Goal: Task Accomplishment & Management: Complete application form

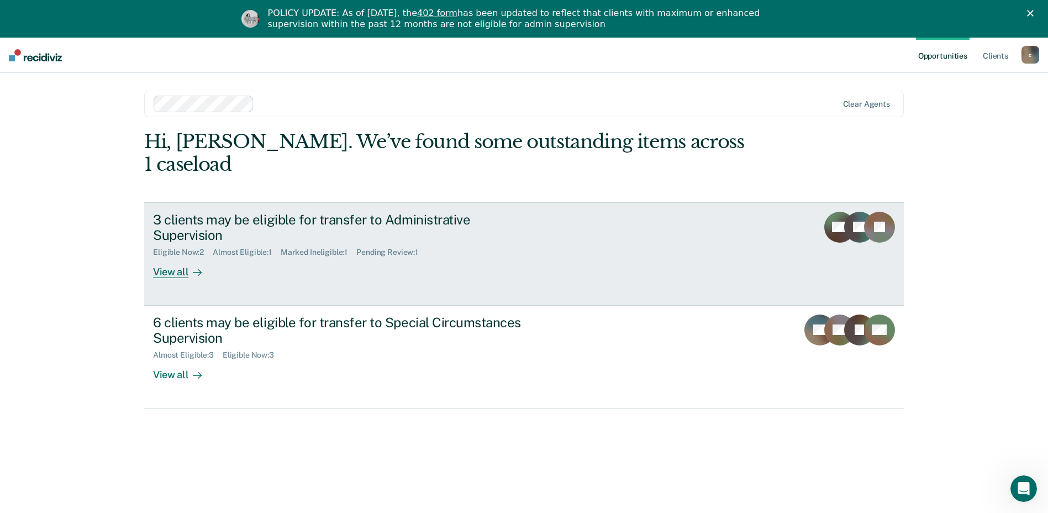
click at [423, 216] on div "3 clients may be eligible for transfer to Administrative Supervision" at bounding box center [347, 228] width 388 height 32
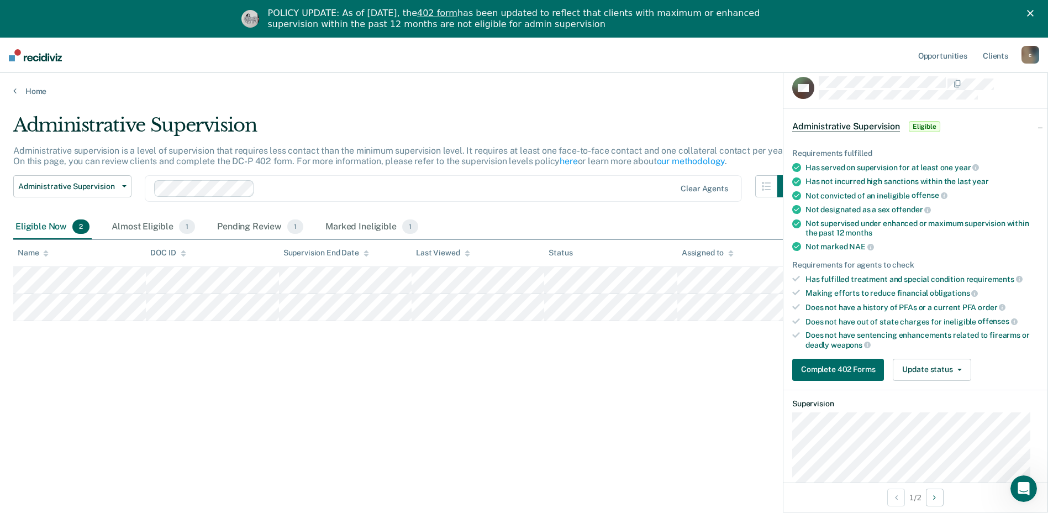
drag, startPoint x: 150, startPoint y: 364, endPoint x: 134, endPoint y: 340, distance: 28.8
click at [150, 364] on div "Administrative Supervision Administrative supervision is a level of supervision…" at bounding box center [524, 291] width 1022 height 354
click at [928, 365] on button "Update status" at bounding box center [932, 370] width 78 height 22
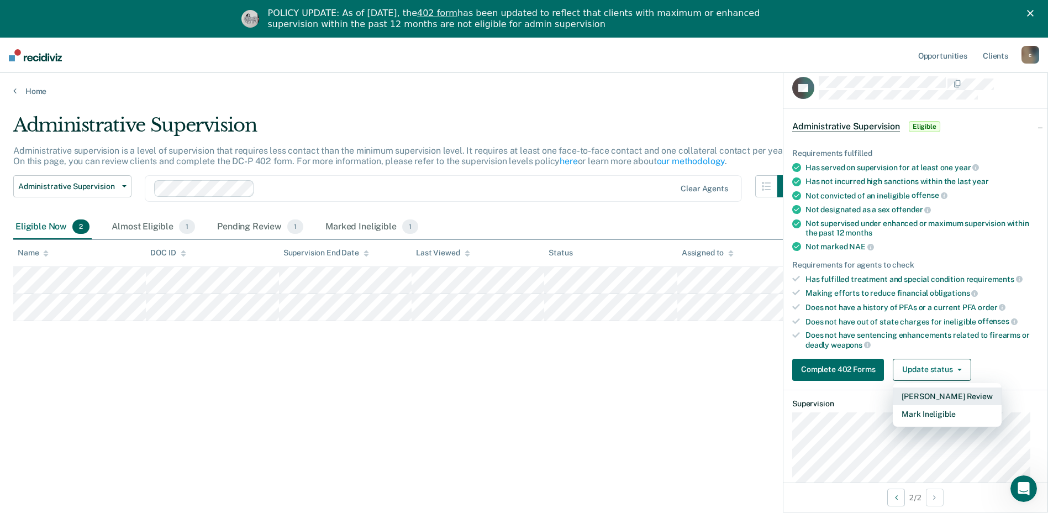
click at [929, 394] on button "[PERSON_NAME] Review" at bounding box center [947, 396] width 108 height 18
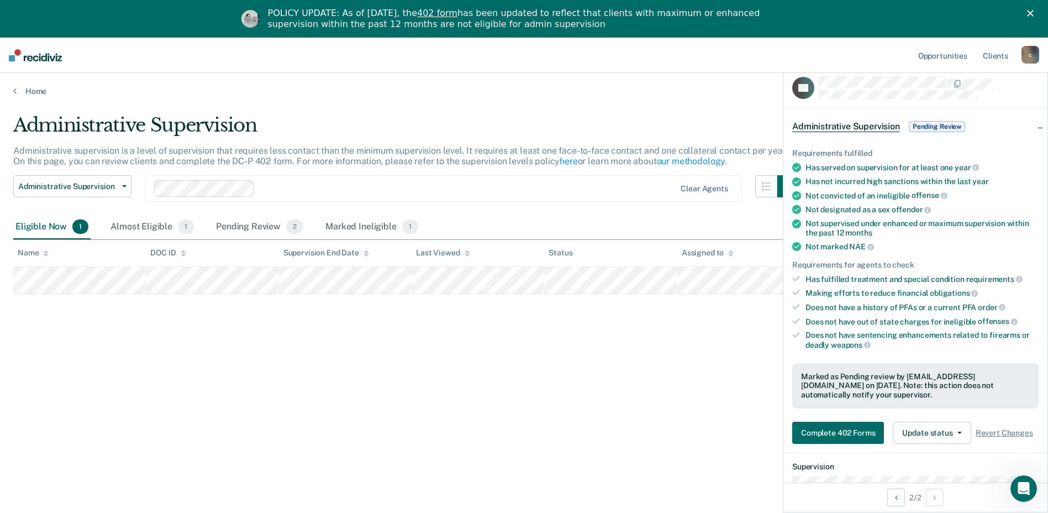
drag, startPoint x: 389, startPoint y: 309, endPoint x: 388, endPoint y: 315, distance: 6.7
click at [389, 309] on div "Administrative Supervision Administrative supervision is a level of supervision…" at bounding box center [524, 291] width 1022 height 354
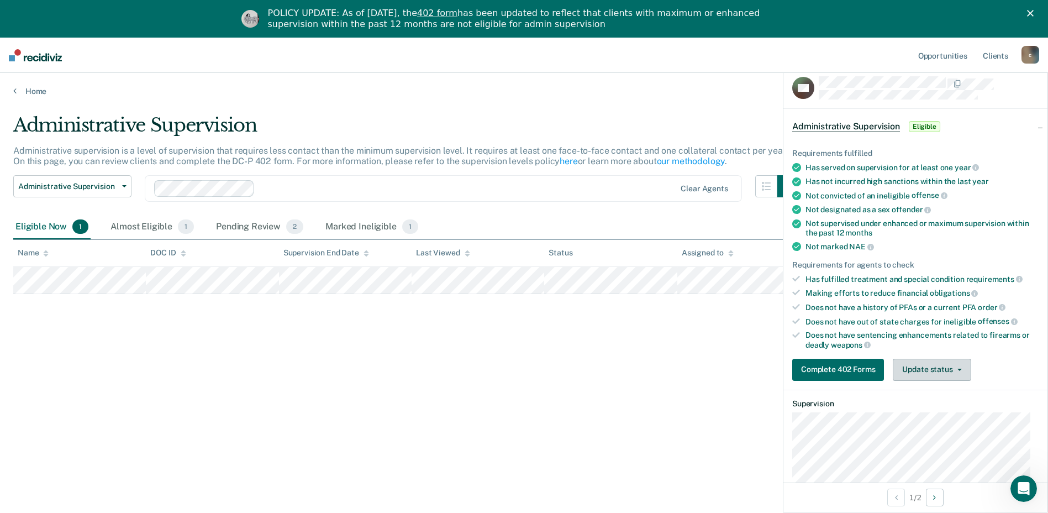
click at [958, 369] on icon "button" at bounding box center [960, 370] width 4 height 2
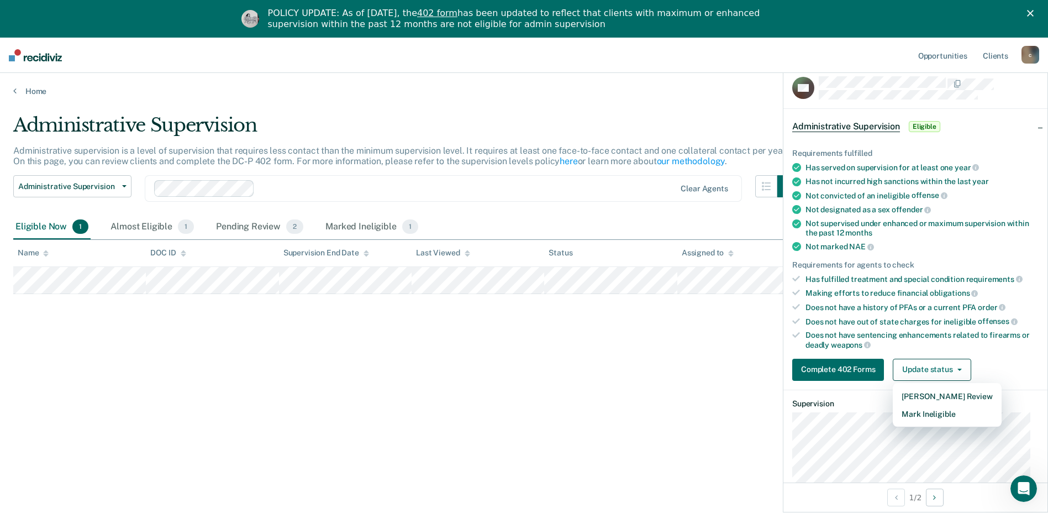
click at [614, 425] on div "Administrative Supervision Administrative supervision is a level of supervision…" at bounding box center [524, 291] width 1022 height 354
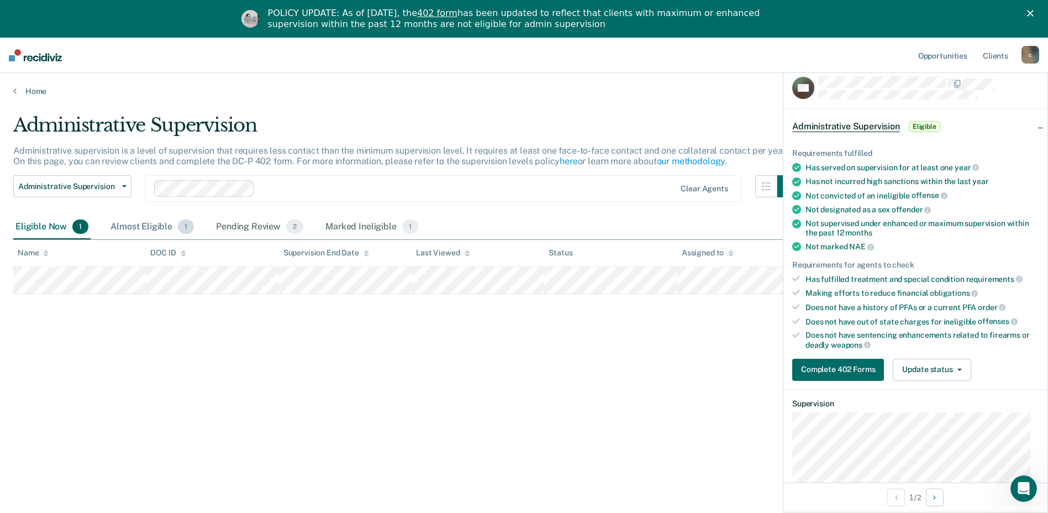
click at [141, 225] on div "Almost Eligible 1" at bounding box center [152, 227] width 88 height 24
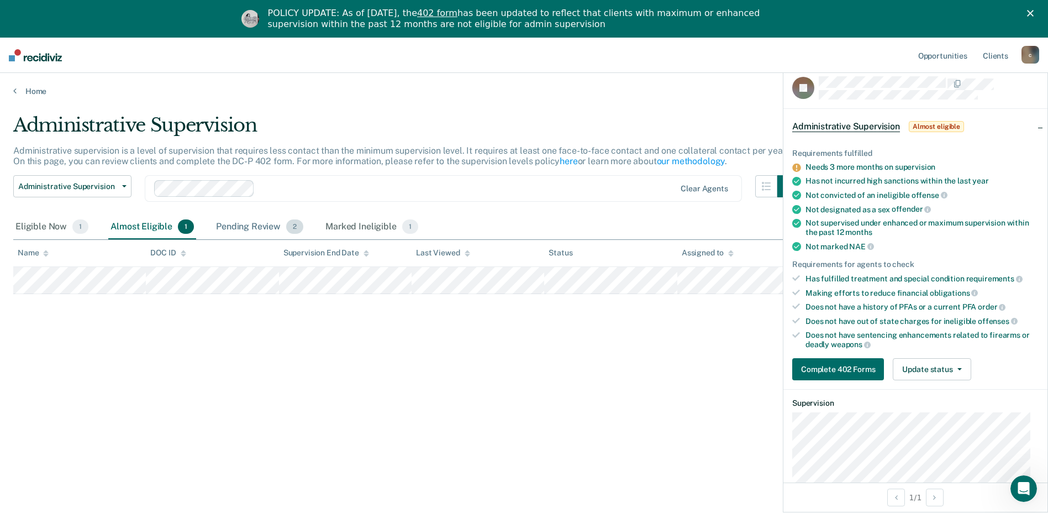
click at [239, 224] on div "Pending Review 2" at bounding box center [260, 227] width 92 height 24
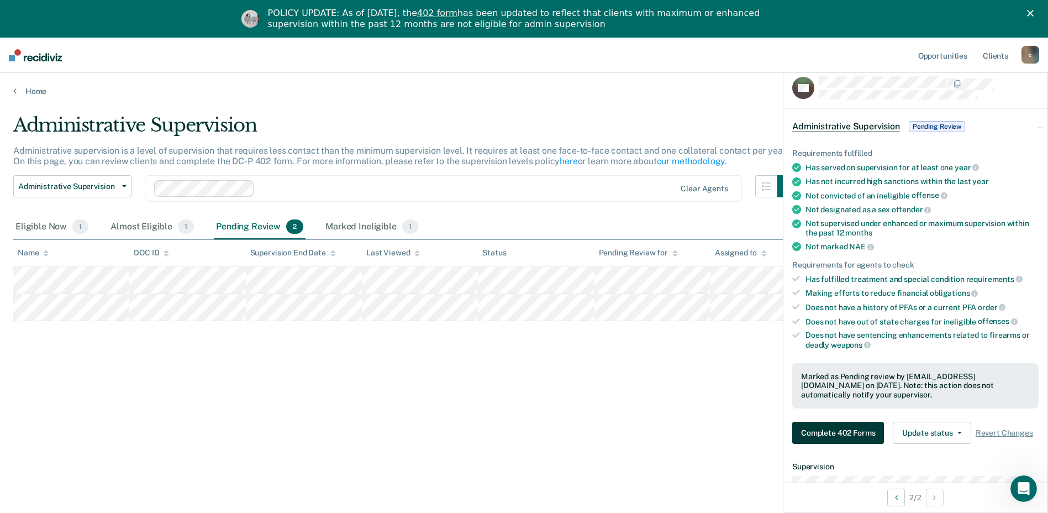
click at [846, 430] on button "Complete 402 Forms" at bounding box center [838, 433] width 92 height 22
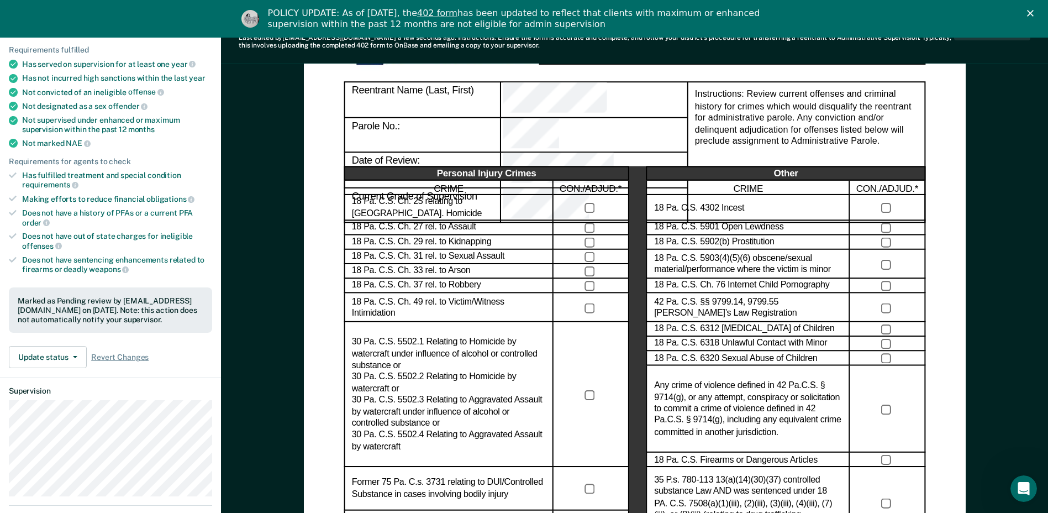
scroll to position [111, 0]
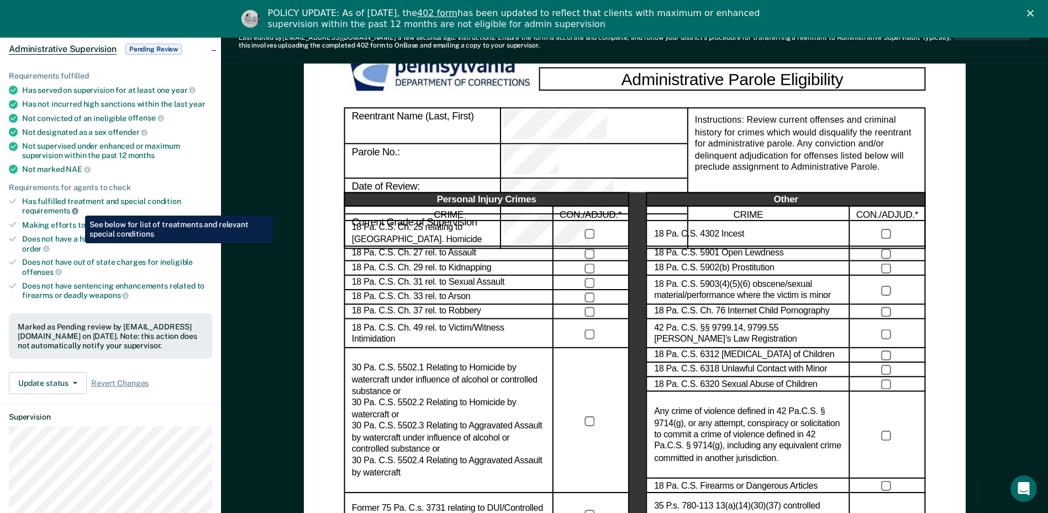
click at [77, 208] on icon at bounding box center [75, 211] width 7 height 7
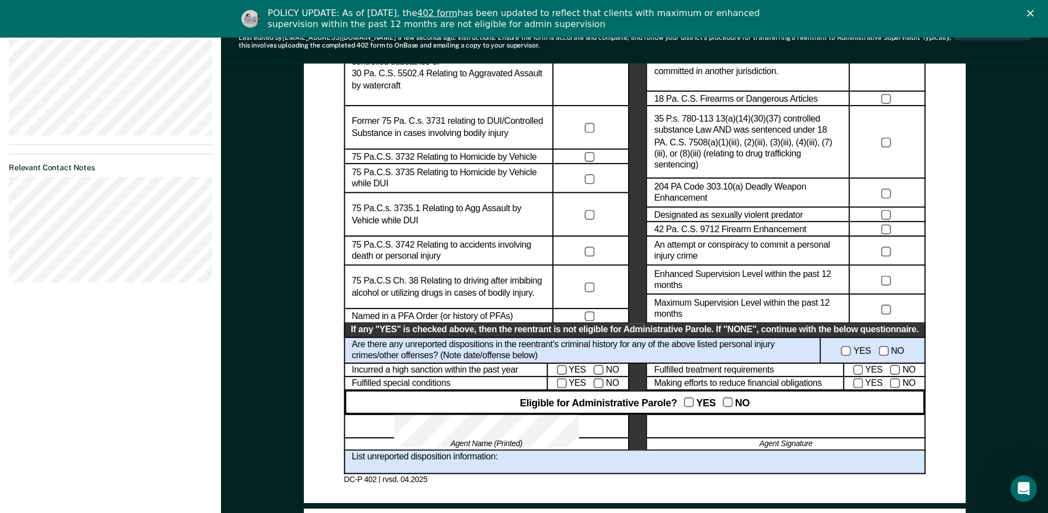
scroll to position [387, 0]
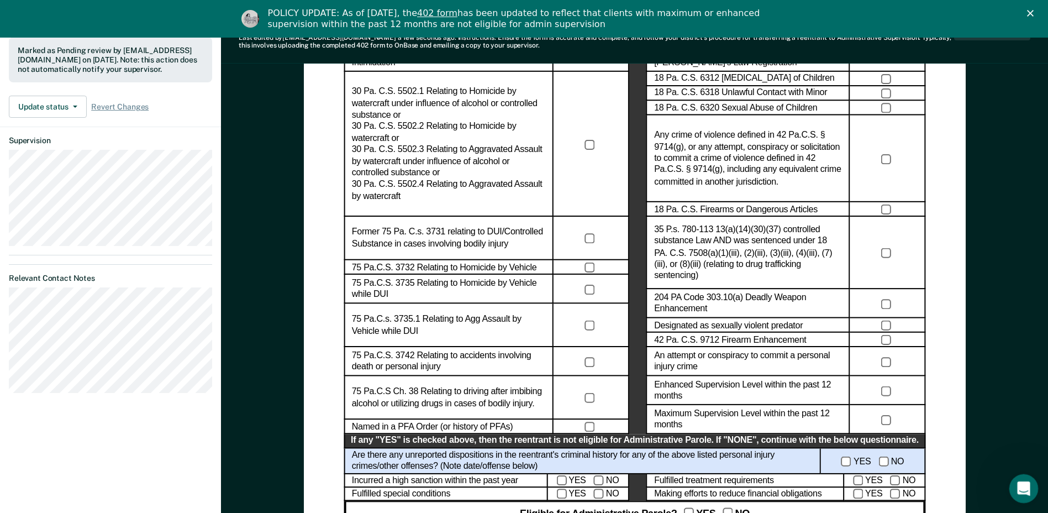
click at [1025, 486] on icon "Open Intercom Messenger" at bounding box center [1022, 487] width 18 height 18
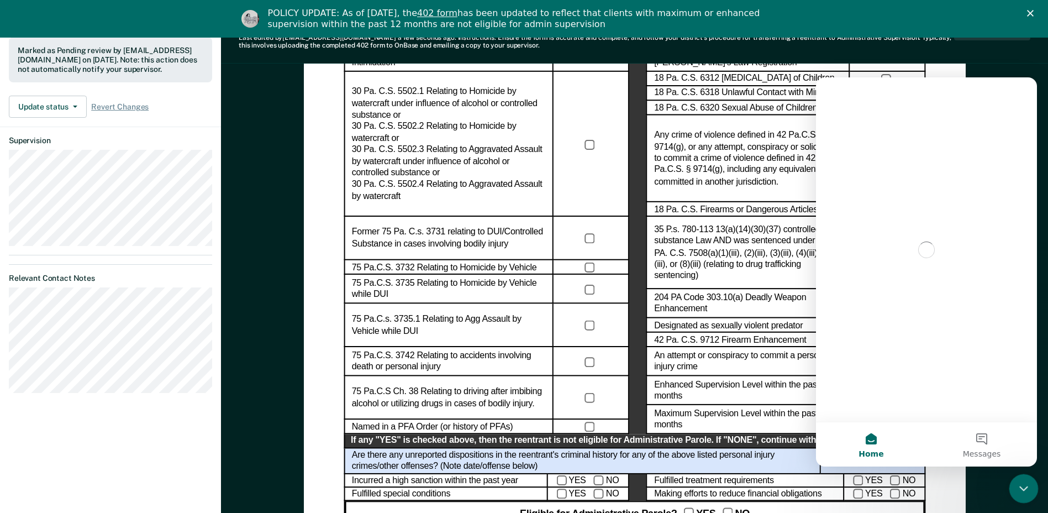
scroll to position [0, 0]
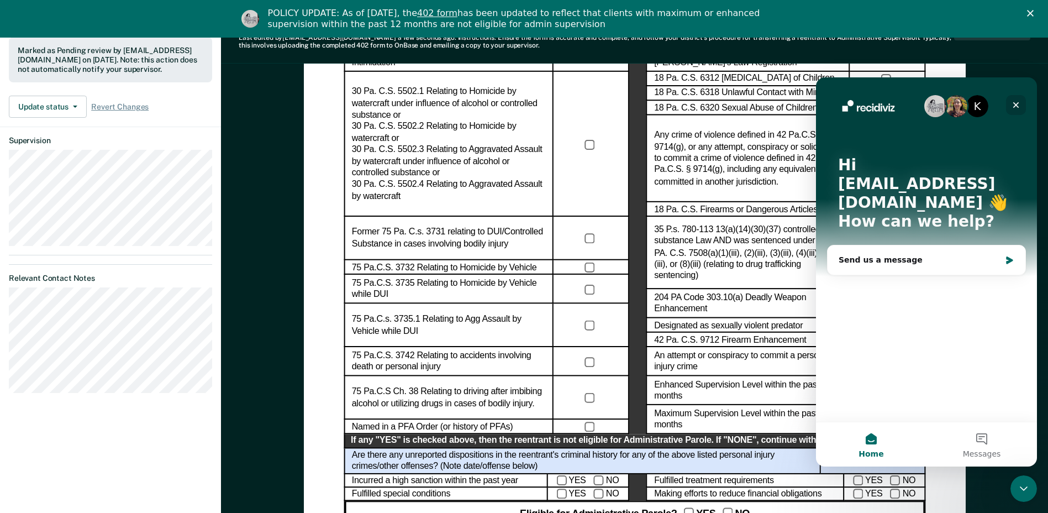
click at [1016, 104] on icon "Close" at bounding box center [1016, 105] width 6 height 6
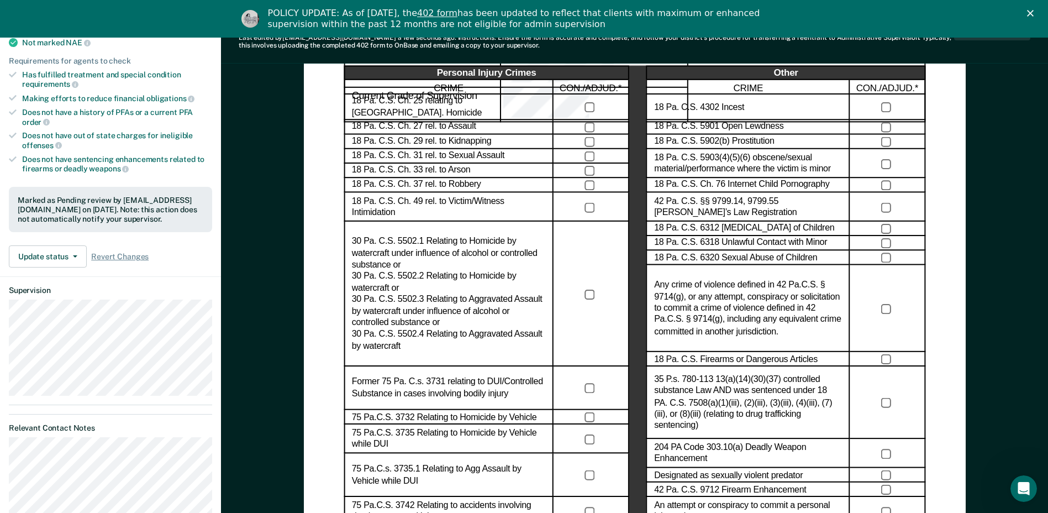
scroll to position [221, 0]
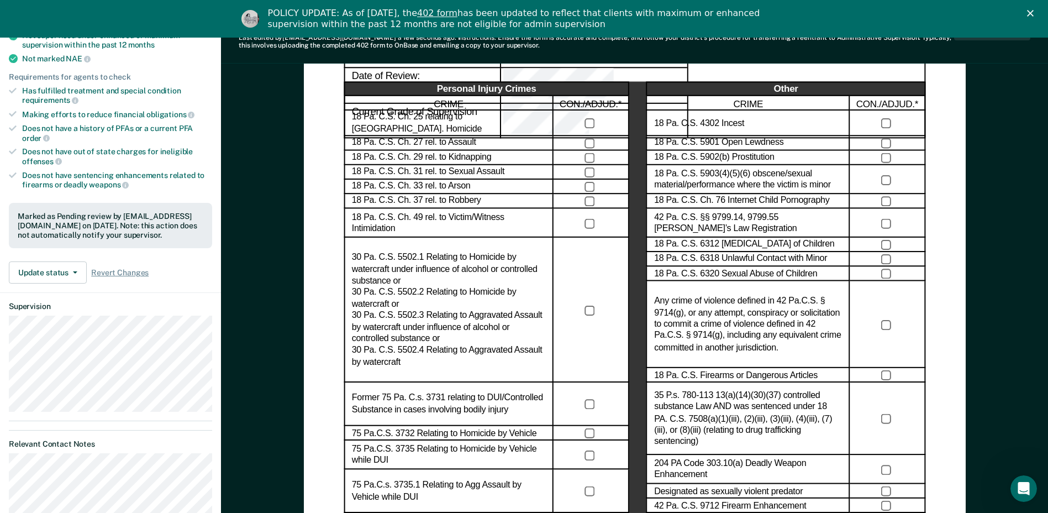
click at [1034, 13] on polygon "Close" at bounding box center [1030, 13] width 7 height 7
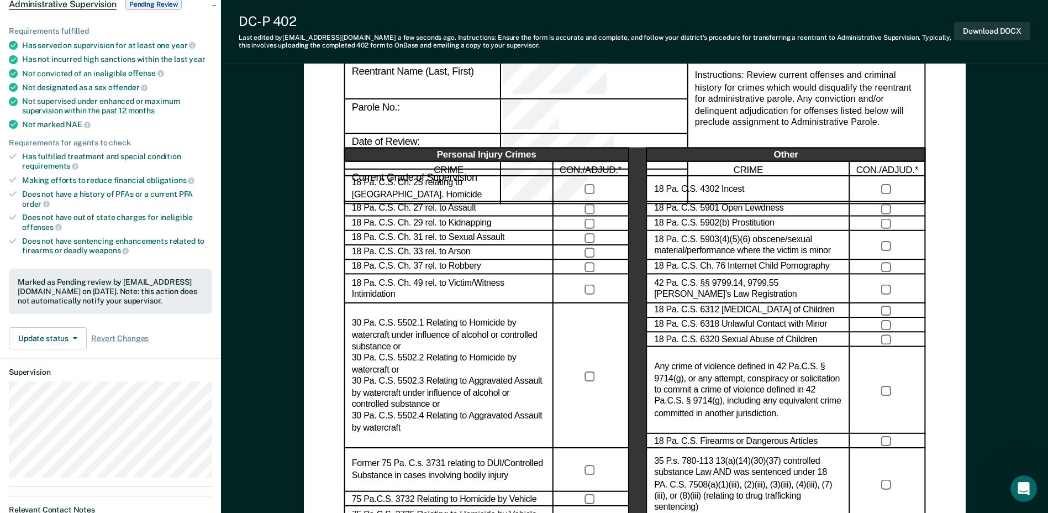
scroll to position [0, 0]
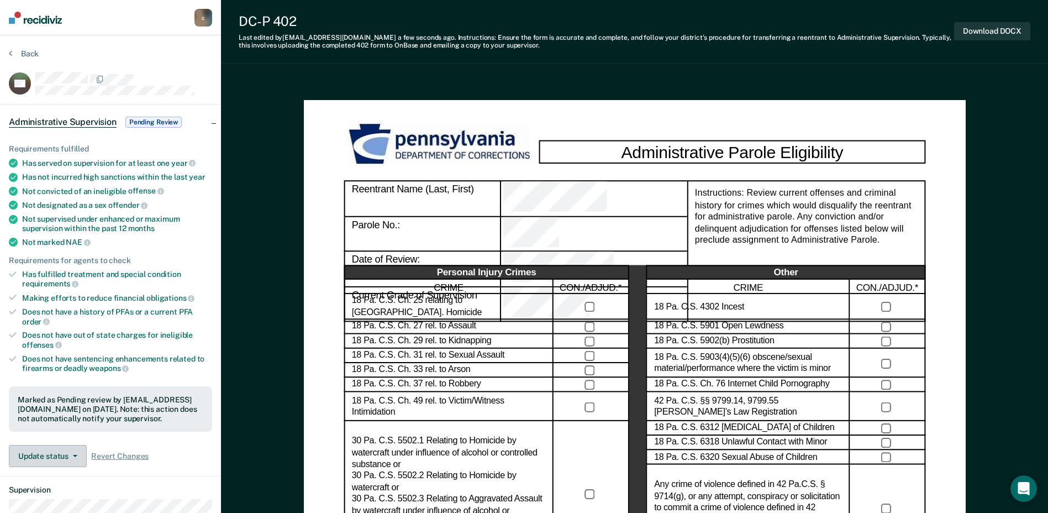
click at [52, 451] on button "Update status" at bounding box center [48, 456] width 78 height 22
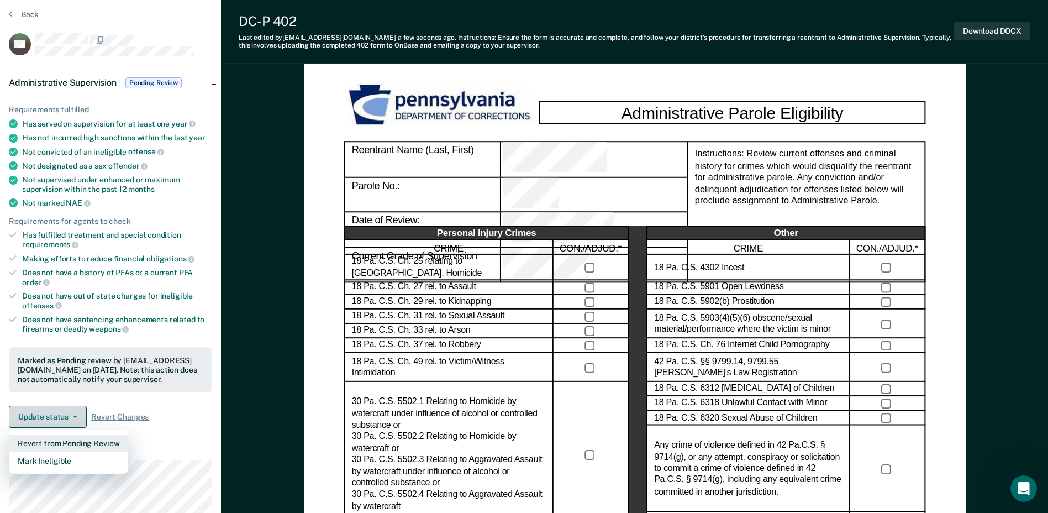
scroll to position [55, 0]
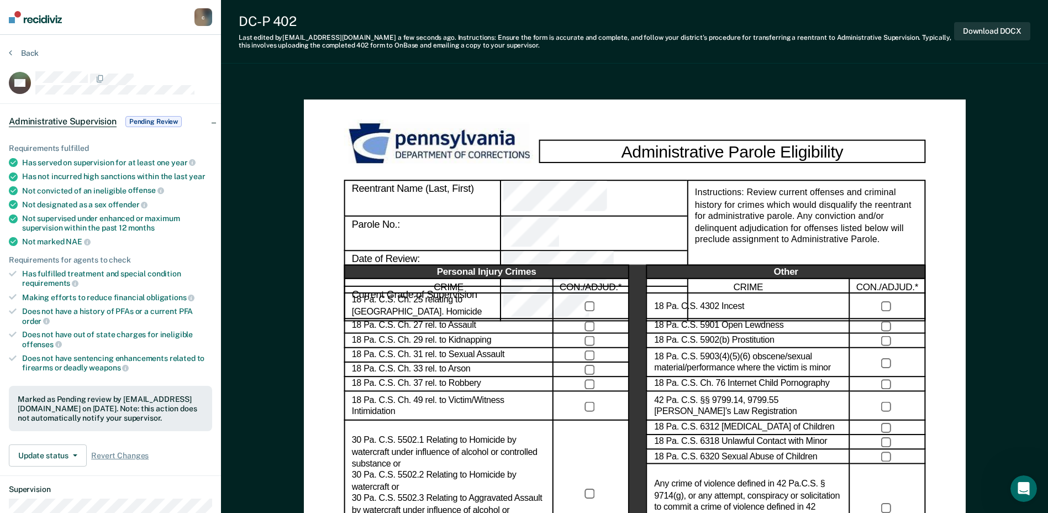
scroll to position [0, 0]
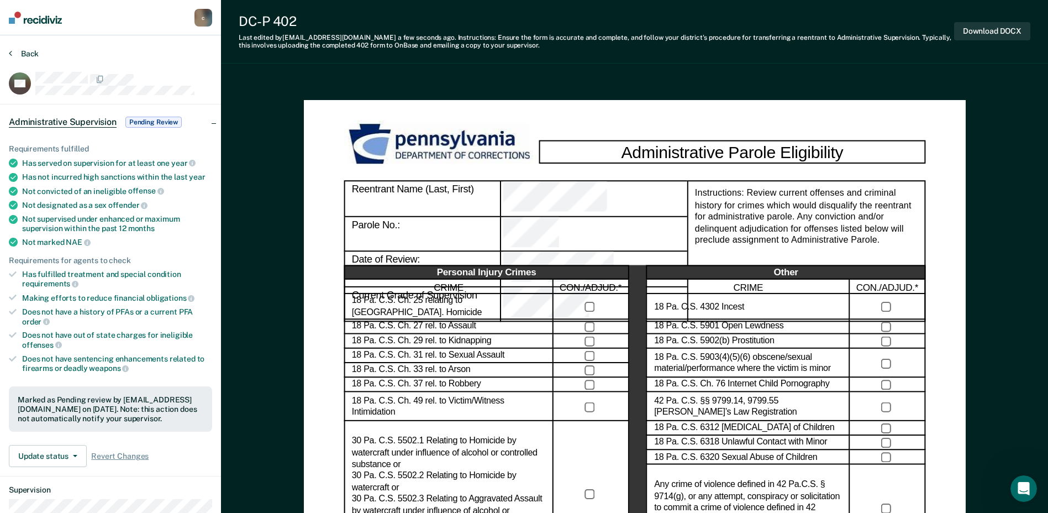
click at [27, 51] on button "Back" at bounding box center [24, 54] width 30 height 10
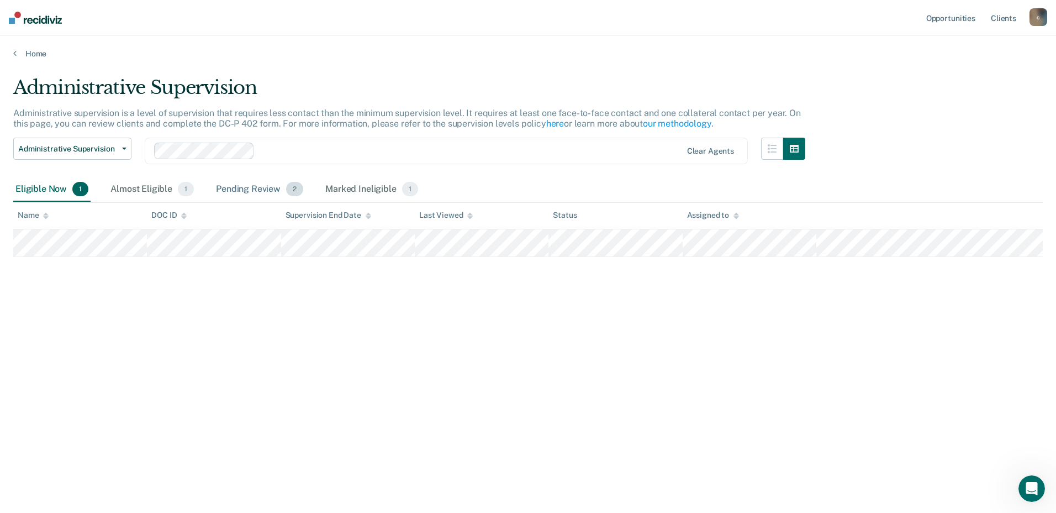
click at [235, 181] on div "Pending Review 2" at bounding box center [260, 189] width 92 height 24
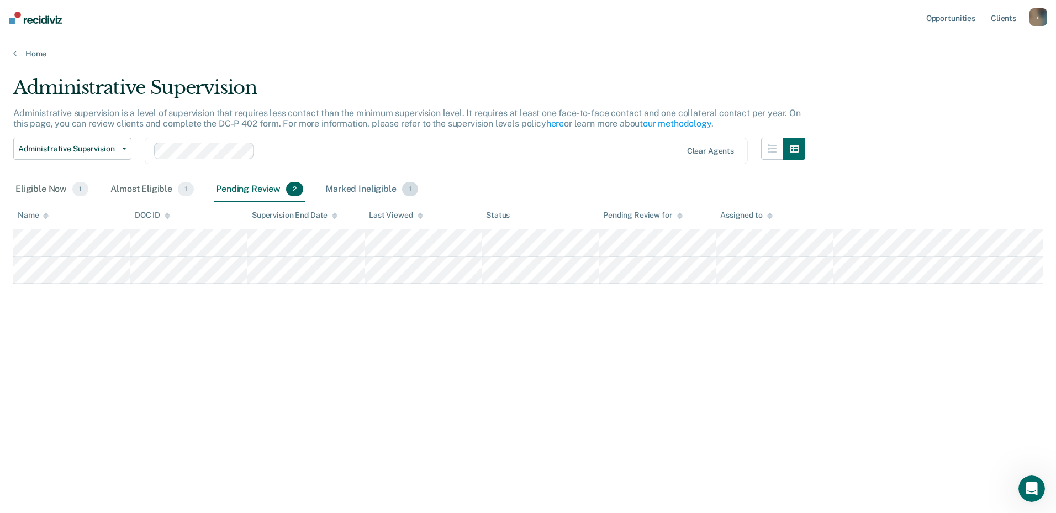
click at [324, 181] on div "Marked Ineligible 1" at bounding box center [371, 189] width 97 height 24
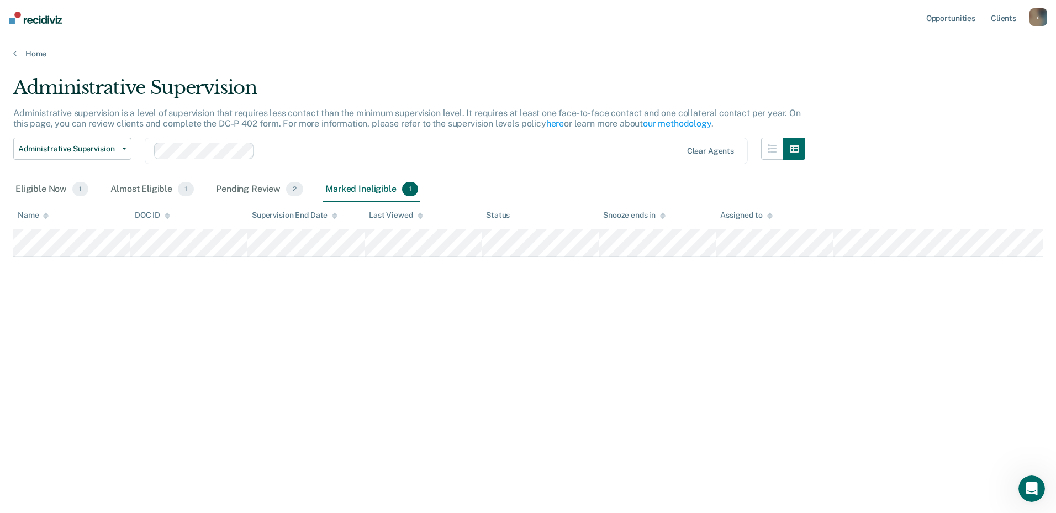
click at [156, 176] on div "Administrative Supervision Administrative Supervision Special Circumstances Sup…" at bounding box center [409, 158] width 792 height 40
click at [151, 192] on div "Almost Eligible 1" at bounding box center [152, 189] width 88 height 24
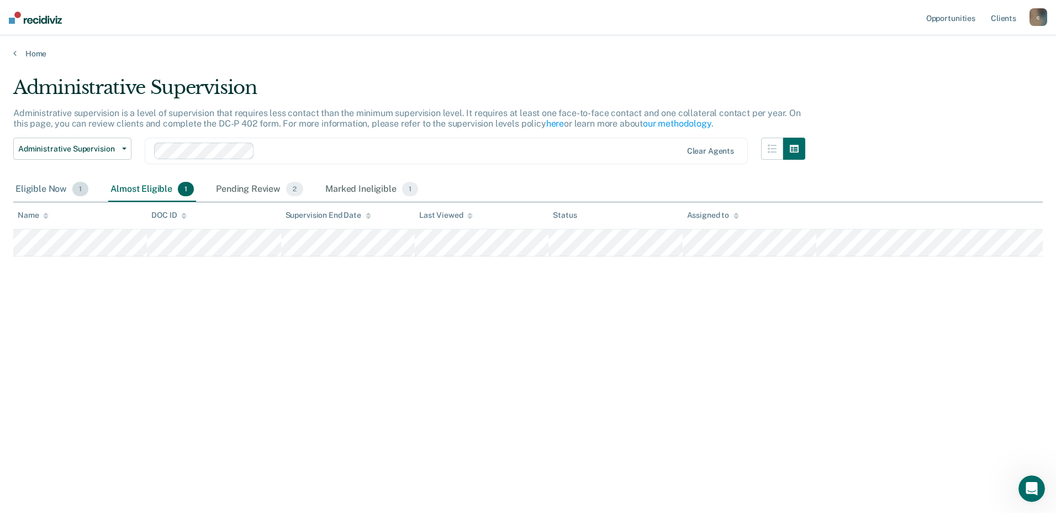
click at [73, 181] on div "Eligible Now 1" at bounding box center [51, 189] width 77 height 24
click at [254, 188] on div "Pending Review 2" at bounding box center [260, 189] width 92 height 24
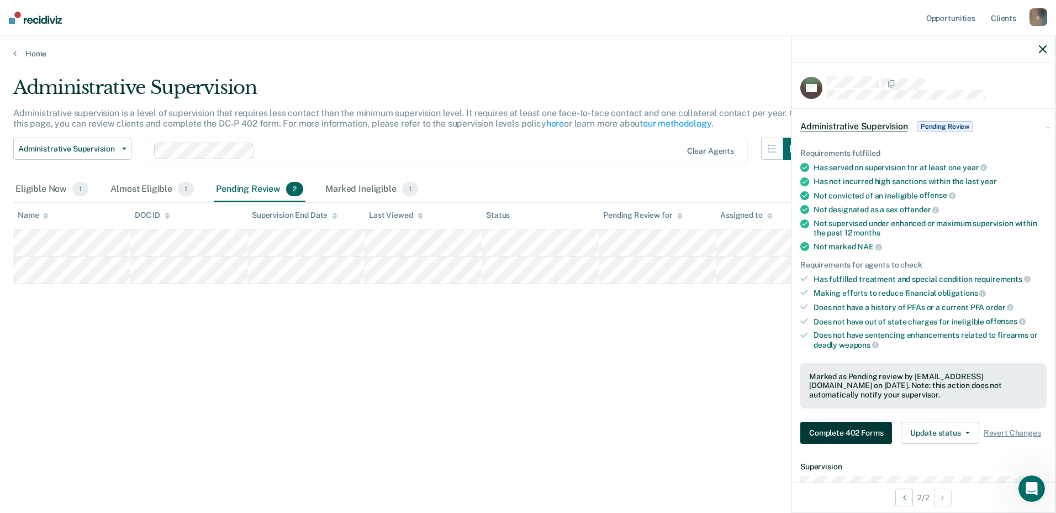
click at [877, 433] on button "Complete 402 Forms" at bounding box center [847, 433] width 92 height 22
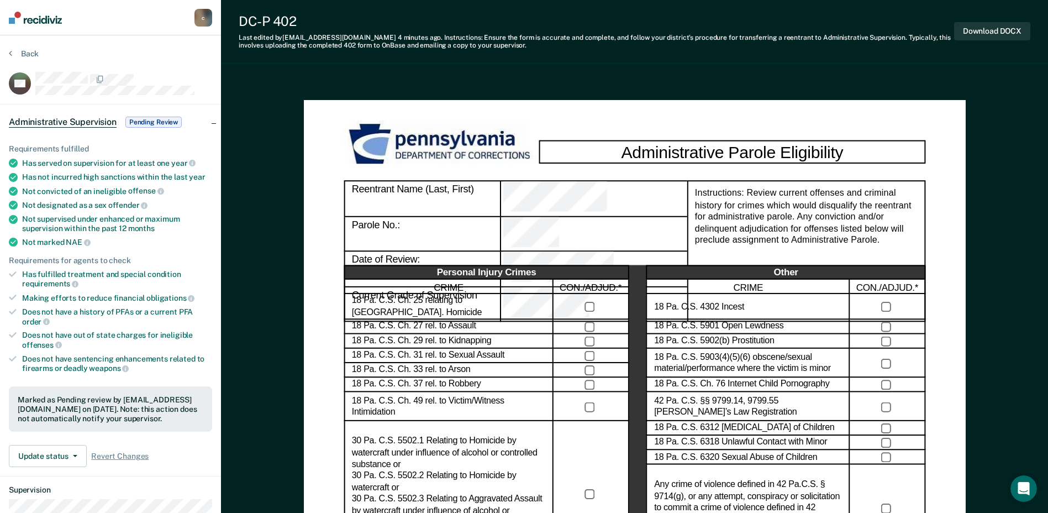
click at [27, 45] on section "Back NC Administrative Supervision Pending Review Requirements fulfilled Has se…" at bounding box center [110, 399] width 221 height 729
click at [26, 48] on section "Back NC Administrative Supervision Pending Review Requirements fulfilled Has se…" at bounding box center [110, 399] width 221 height 729
click at [25, 56] on button "Back" at bounding box center [24, 54] width 30 height 10
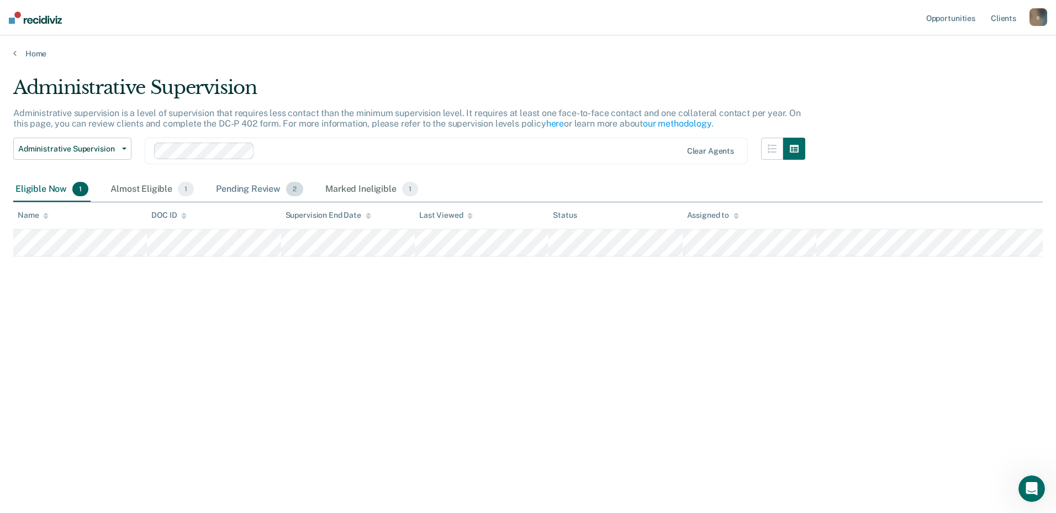
click at [235, 192] on div "Pending Review 2" at bounding box center [260, 189] width 92 height 24
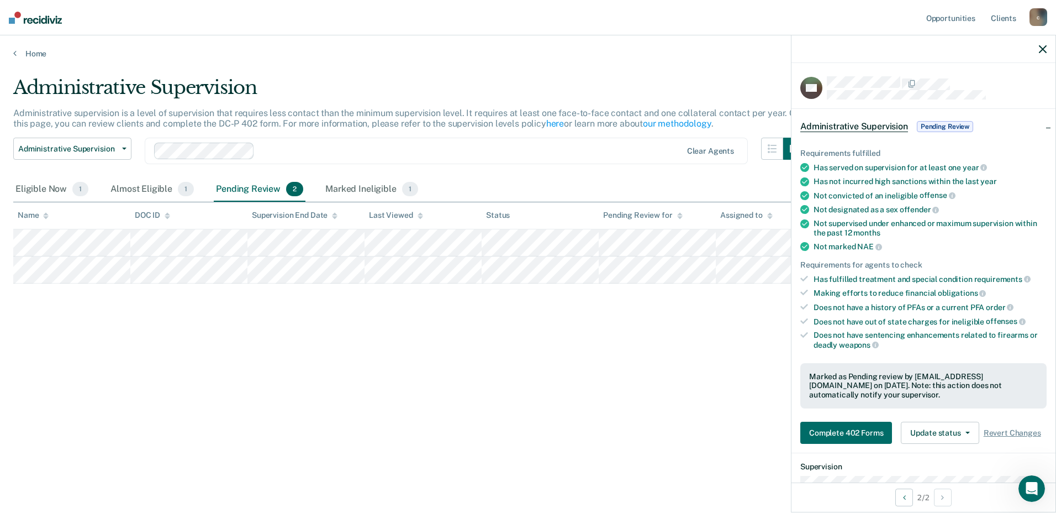
click at [845, 418] on div "Requirements fulfilled Has served on supervision for at least one year Has not …" at bounding box center [924, 292] width 264 height 322
click at [817, 435] on button "Complete 402 Forms" at bounding box center [847, 433] width 92 height 22
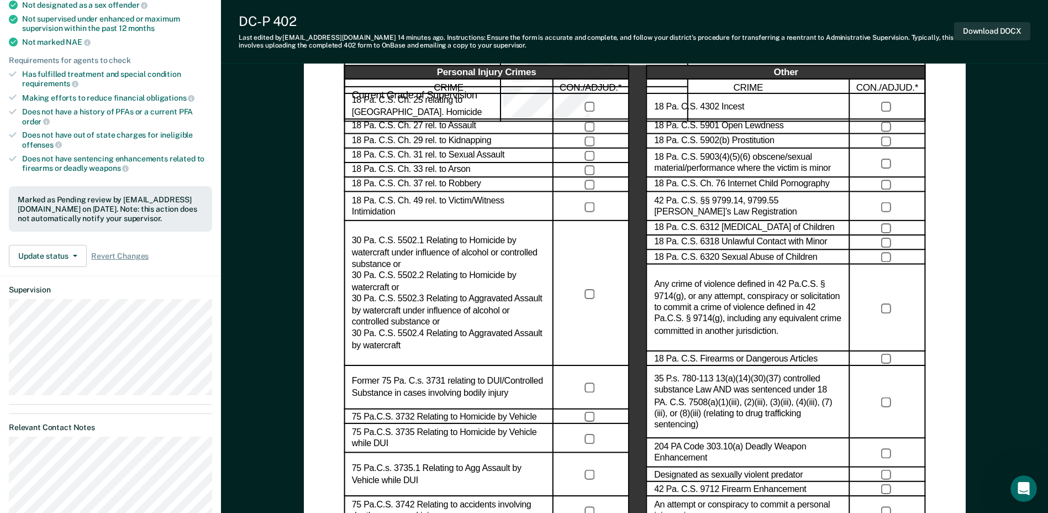
scroll to position [221, 0]
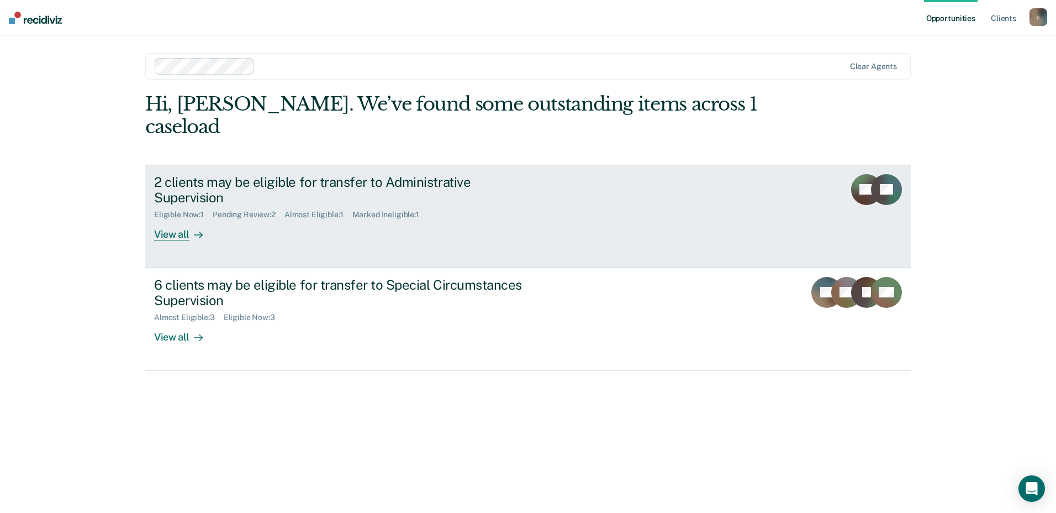
click at [493, 206] on div "Eligible Now : 1 Pending Review : 2 Almost Eligible : 1 Marked Ineligible : 1" at bounding box center [348, 213] width 388 height 14
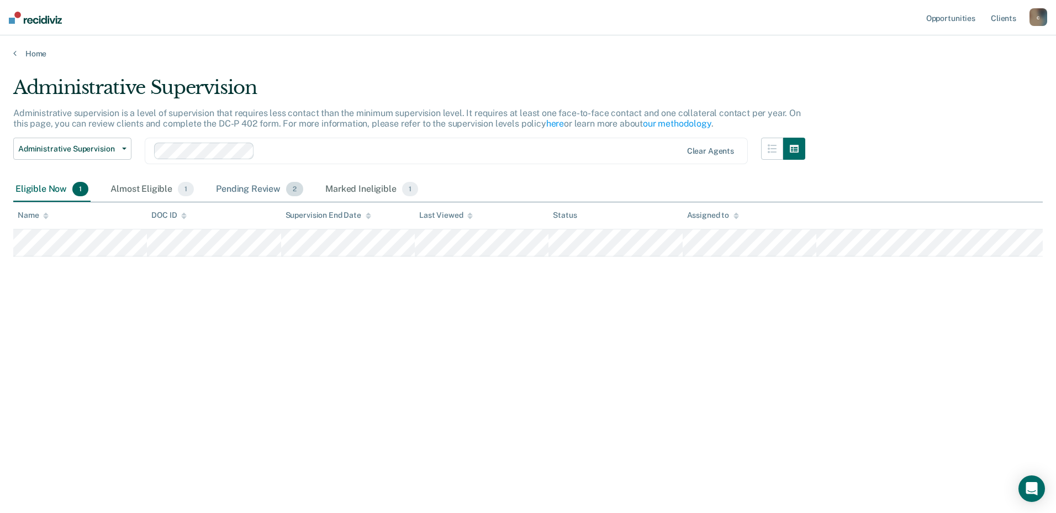
click at [271, 190] on div "Pending Review 2" at bounding box center [260, 189] width 92 height 24
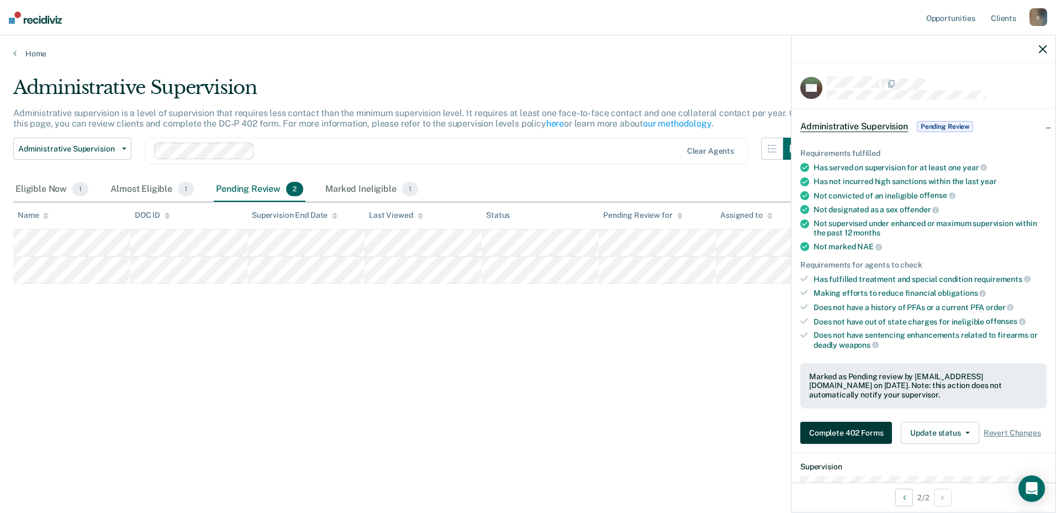
click at [838, 429] on button "Complete 402 Forms" at bounding box center [847, 433] width 92 height 22
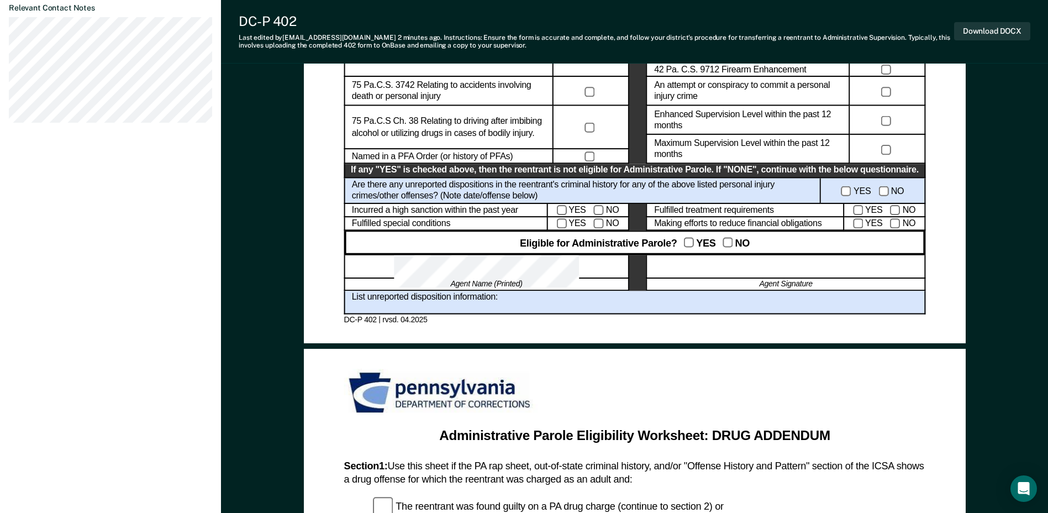
scroll to position [608, 0]
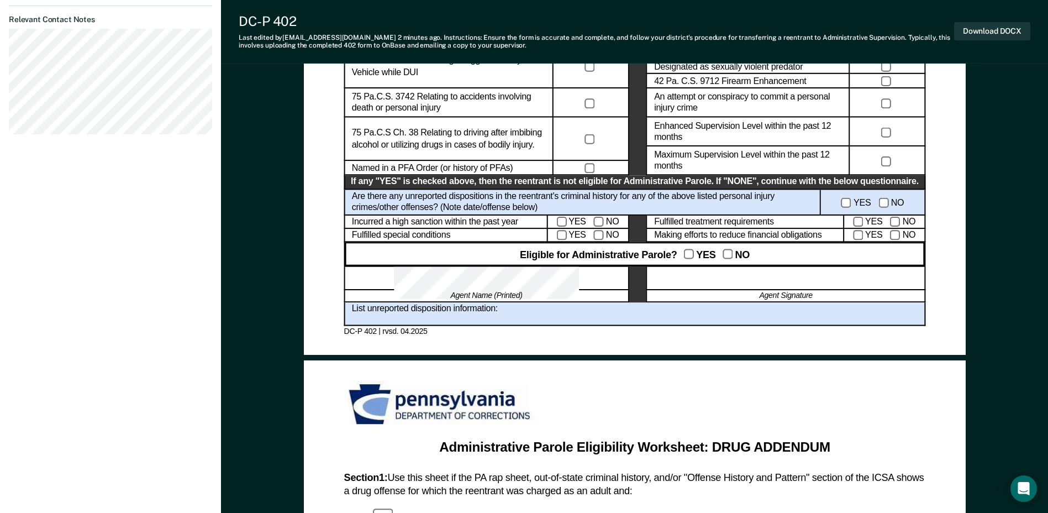
click at [759, 298] on div "Agent Signature" at bounding box center [785, 296] width 279 height 12
click at [739, 277] on div at bounding box center [785, 278] width 279 height 24
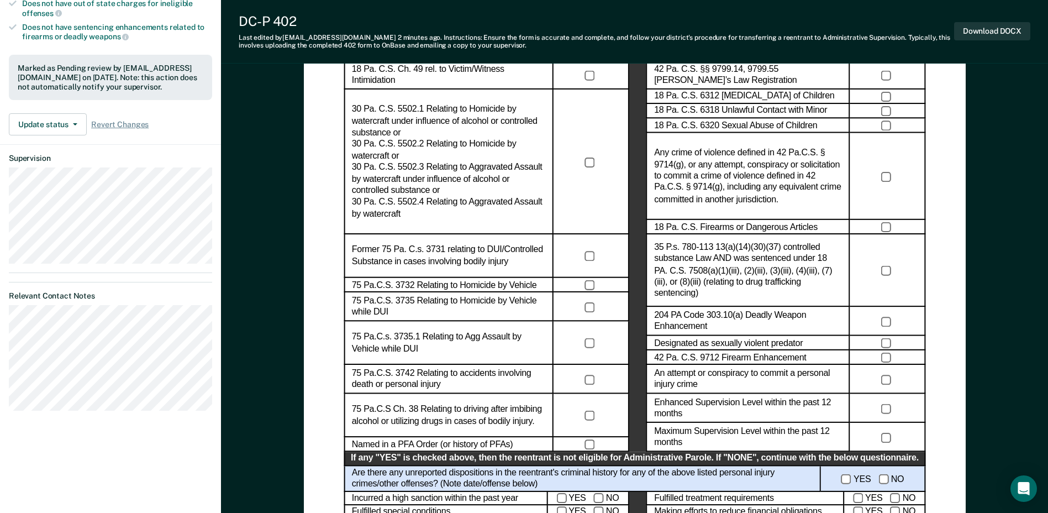
scroll to position [553, 0]
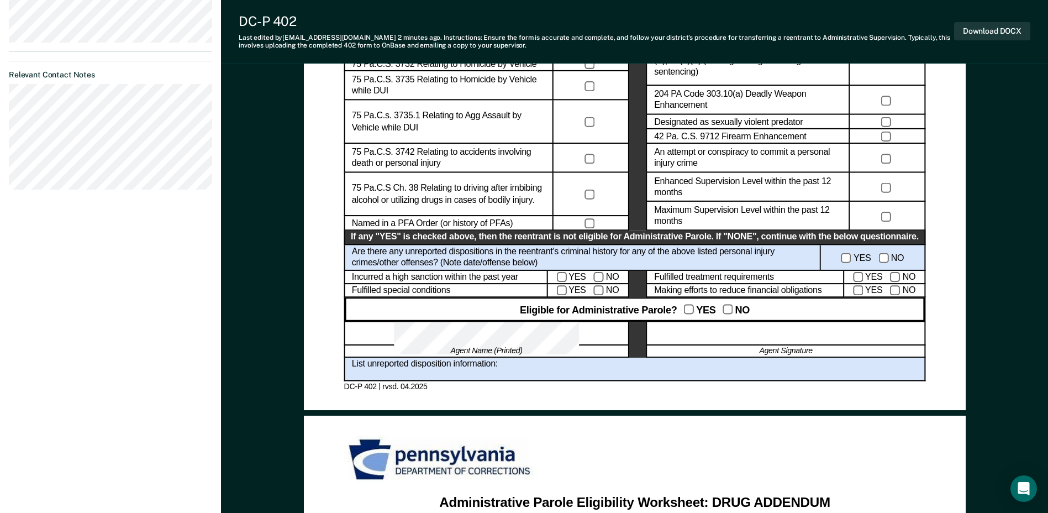
click at [712, 333] on div at bounding box center [785, 334] width 279 height 24
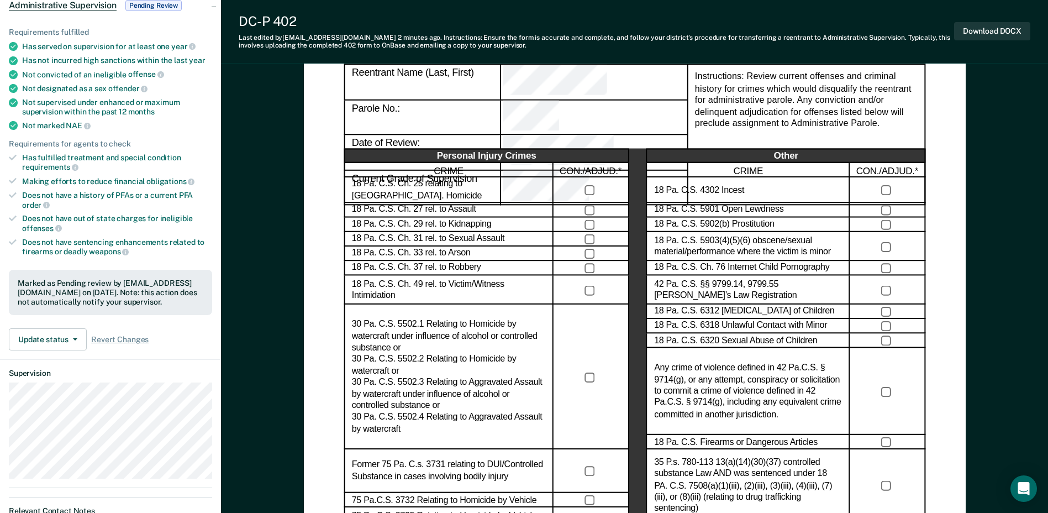
scroll to position [166, 0]
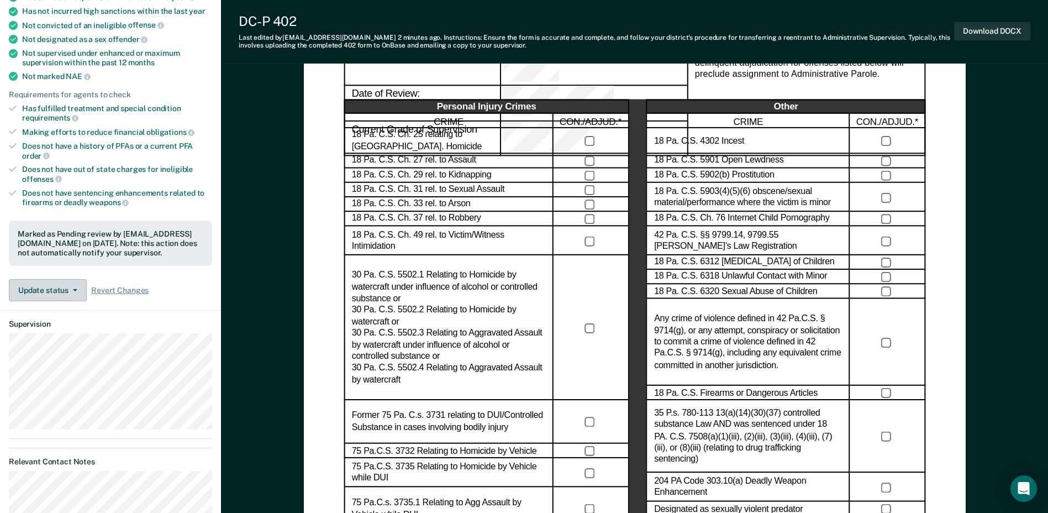
click at [73, 293] on button "Update status" at bounding box center [48, 290] width 78 height 22
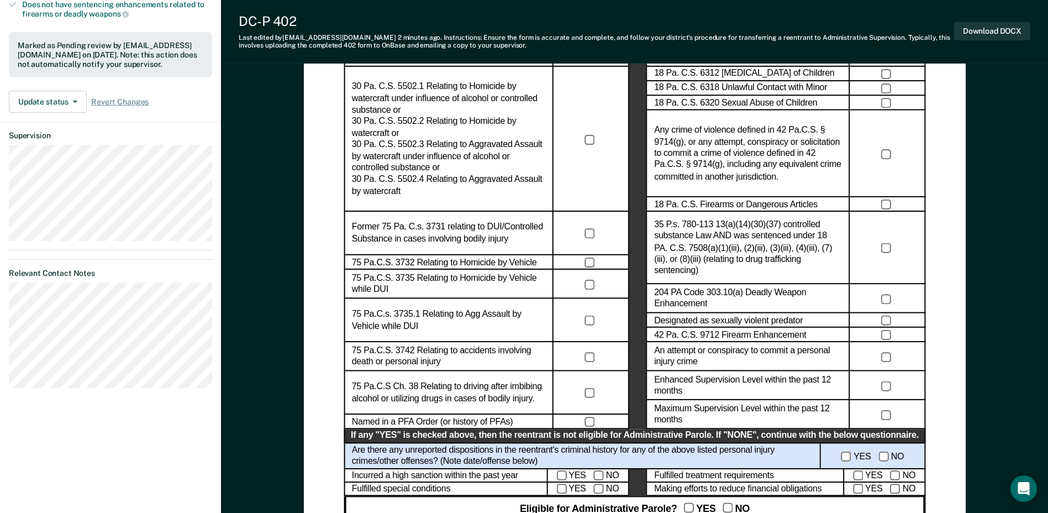
scroll to position [497, 0]
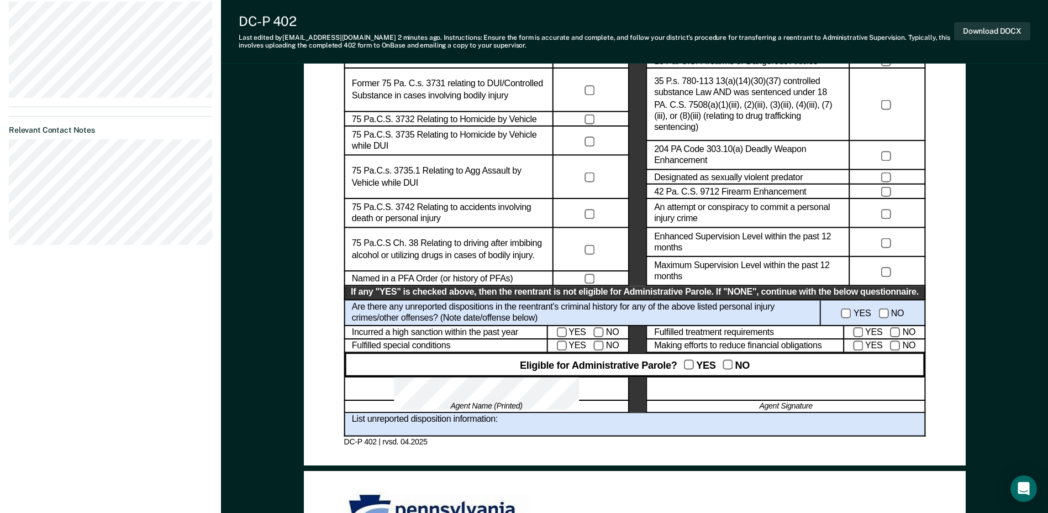
click at [602, 414] on div "List unreported disposition information:" at bounding box center [635, 425] width 582 height 24
click at [595, 422] on div "List unreported disposition information:" at bounding box center [635, 425] width 582 height 24
click at [580, 427] on div "List unreported disposition information:" at bounding box center [635, 425] width 582 height 24
click at [745, 393] on div at bounding box center [785, 389] width 279 height 24
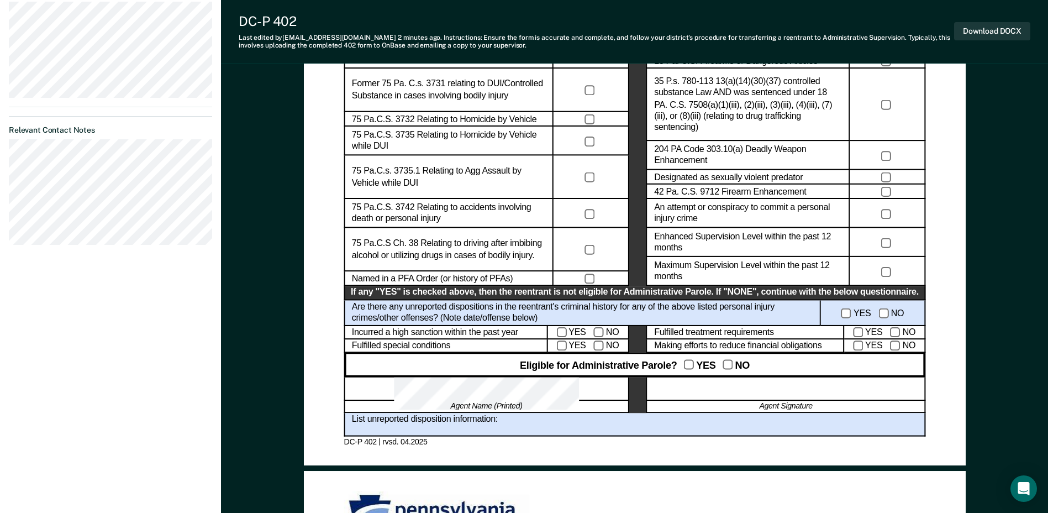
click at [745, 393] on div at bounding box center [785, 389] width 279 height 24
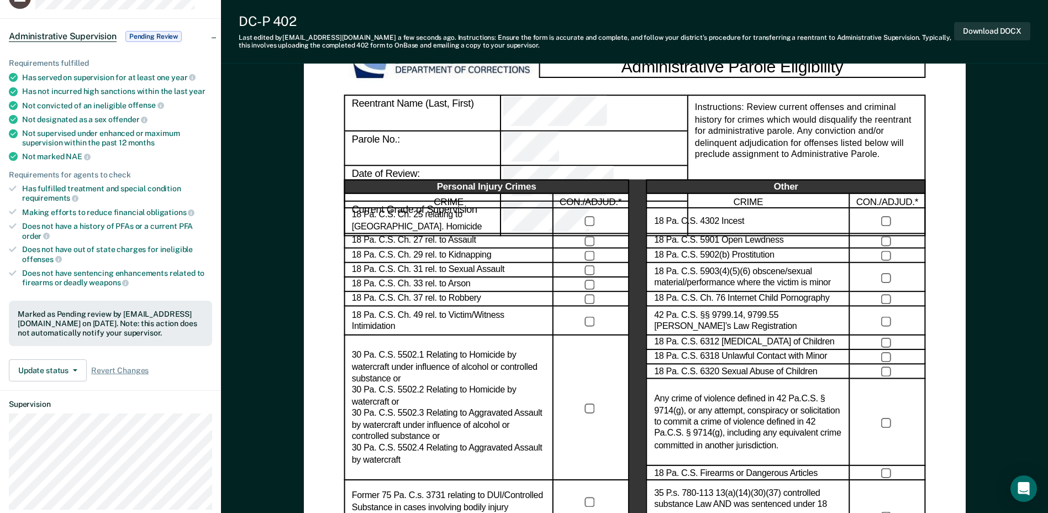
scroll to position [0, 0]
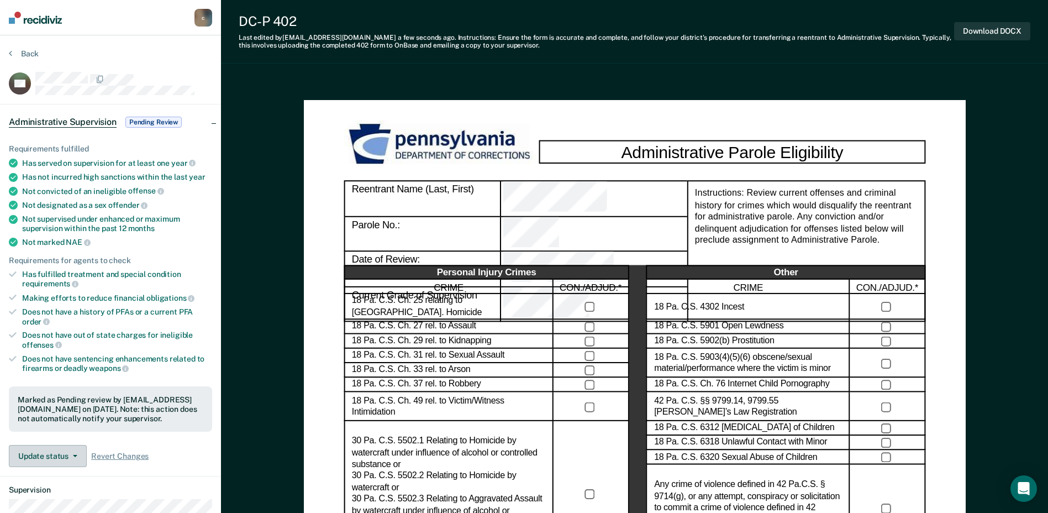
click at [77, 454] on button "Update status" at bounding box center [48, 456] width 78 height 22
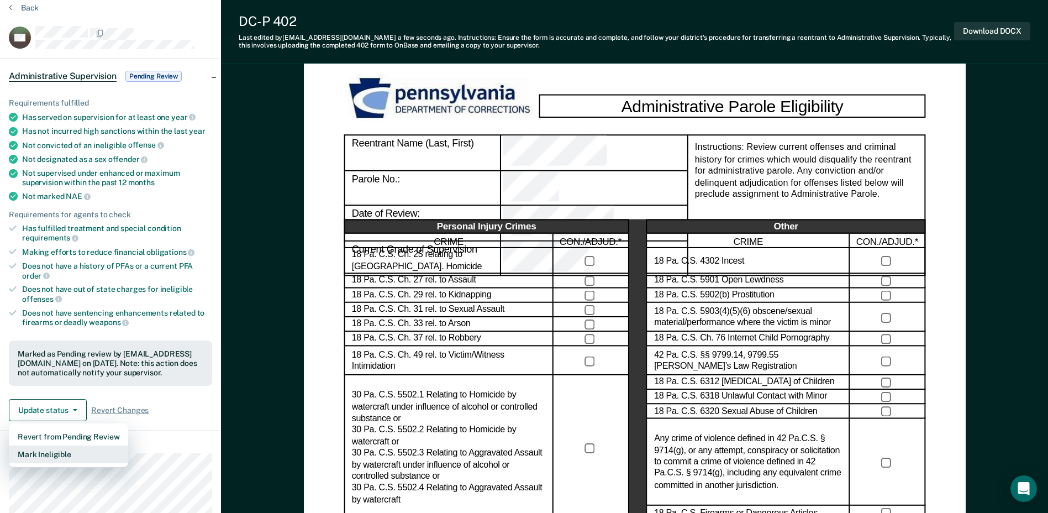
scroll to position [111, 0]
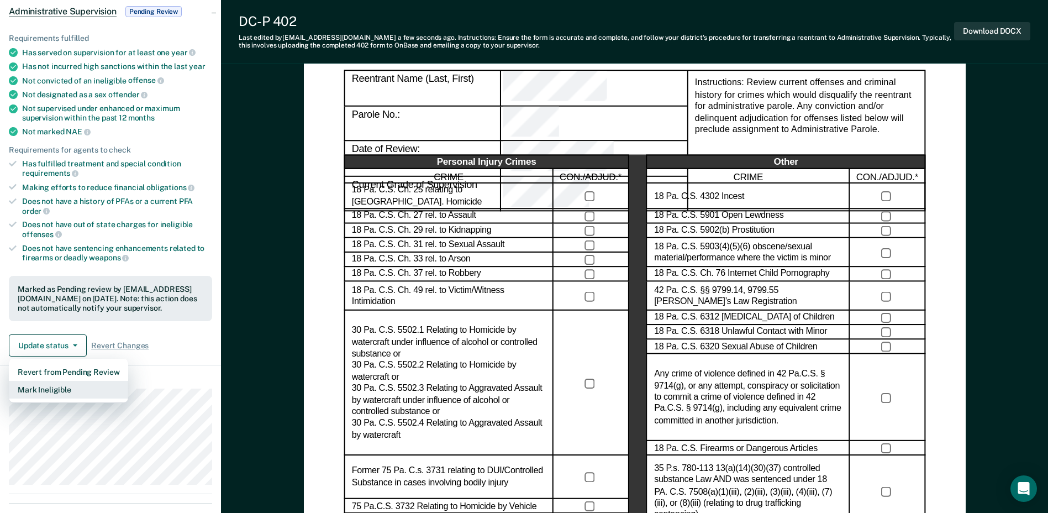
click at [59, 390] on button "Mark Ineligible" at bounding box center [68, 390] width 119 height 18
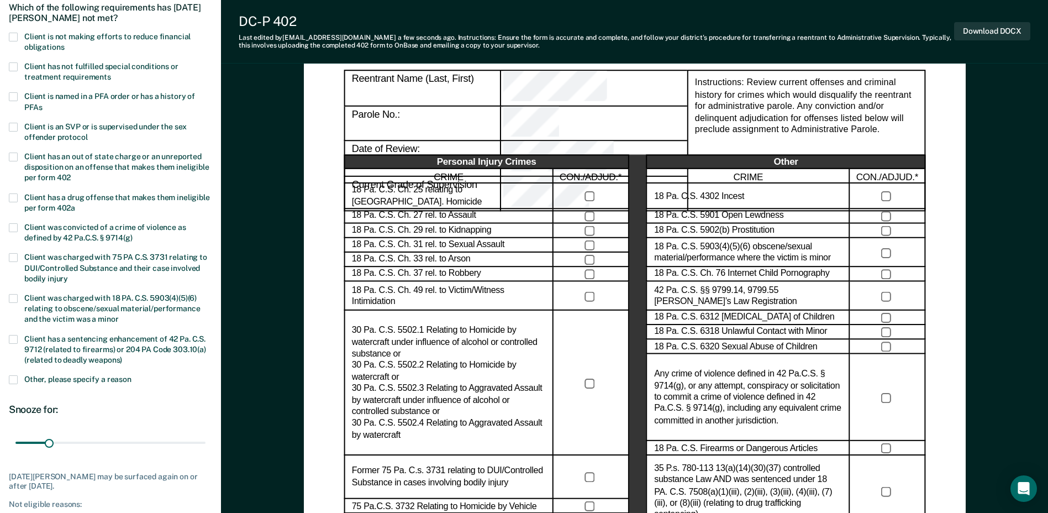
click at [10, 381] on span at bounding box center [13, 379] width 9 height 9
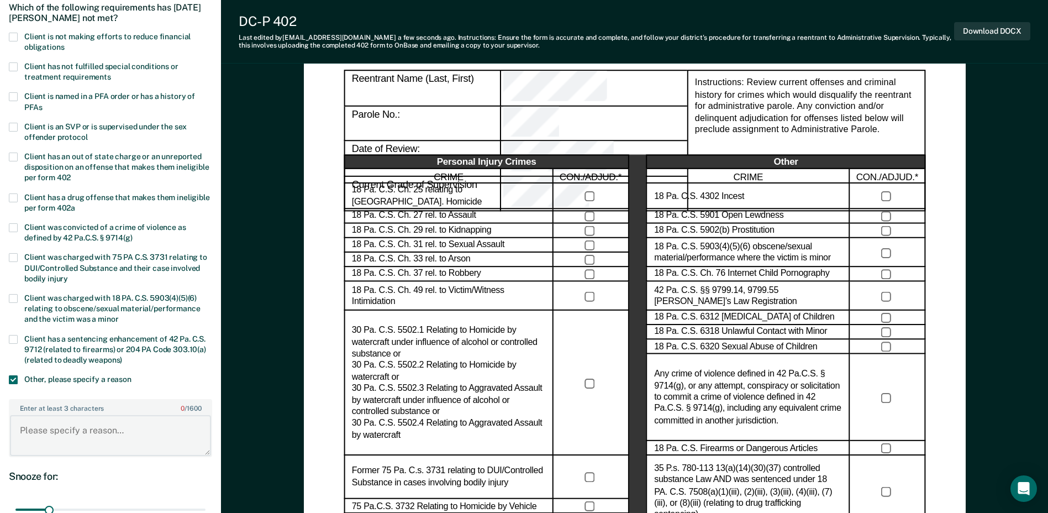
click at [61, 426] on textarea "Enter at least 3 characters 0 / 1600" at bounding box center [110, 435] width 201 height 41
type textarea "Burglary Charge where the defendant was held against her"
drag, startPoint x: 88, startPoint y: 443, endPoint x: 12, endPoint y: 429, distance: 77.4
click at [12, 429] on textarea "Burglary Charge where the defendant was held against her" at bounding box center [110, 435] width 201 height 41
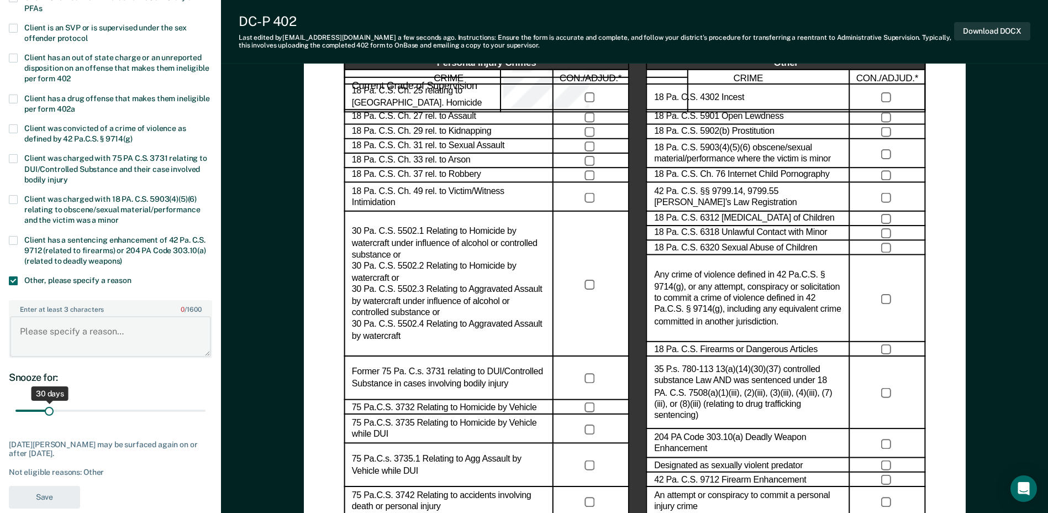
scroll to position [221, 0]
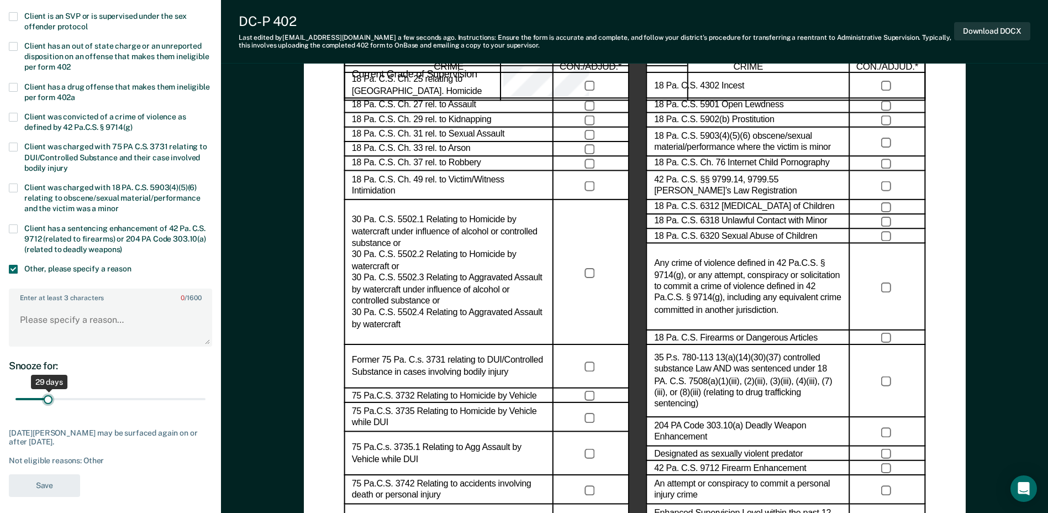
type input "30"
click at [49, 402] on input "range" at bounding box center [110, 399] width 190 height 19
click at [93, 311] on textarea "Enter at least 3 characters 0 / 1600" at bounding box center [110, 324] width 201 height 41
drag, startPoint x: 191, startPoint y: 322, endPoint x: 183, endPoint y: 320, distance: 8.6
click at [202, 319] on textarea "Burglary out of [US_STATE], held defendant" at bounding box center [110, 324] width 201 height 41
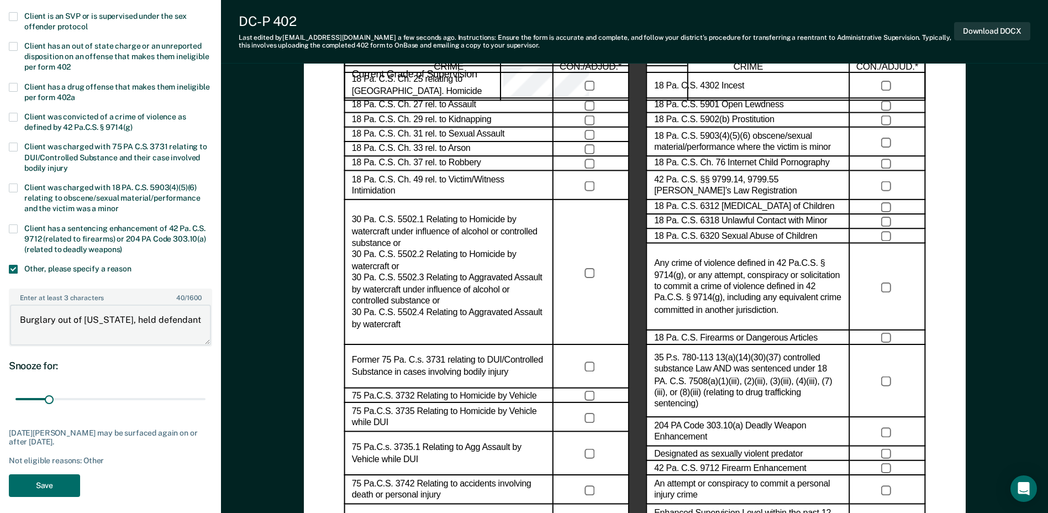
drag, startPoint x: 145, startPoint y: 317, endPoint x: 127, endPoint y: 314, distance: 19.0
click at [127, 314] on textarea "Burglary out of [US_STATE], held defendant" at bounding box center [110, 324] width 201 height 41
click at [74, 335] on textarea "Burglary out of [US_STATE], confronted defendant" at bounding box center [110, 324] width 201 height 41
drag, startPoint x: 56, startPoint y: 331, endPoint x: 0, endPoint y: 308, distance: 60.4
click at [0, 292] on html "Looks like you’re using Internet Explorer 11. For faster loading and a better e…" at bounding box center [524, 35] width 1048 height 513
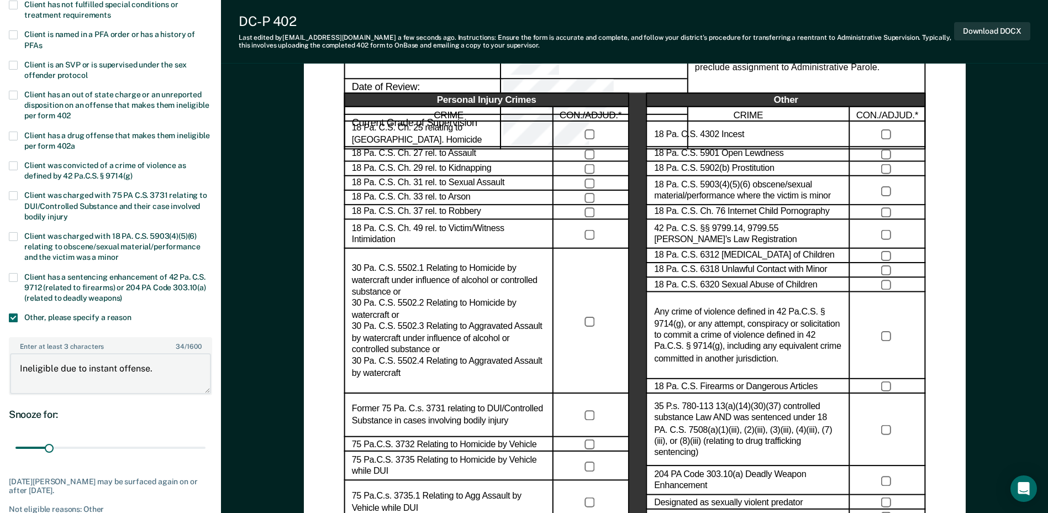
scroll to position [276, 0]
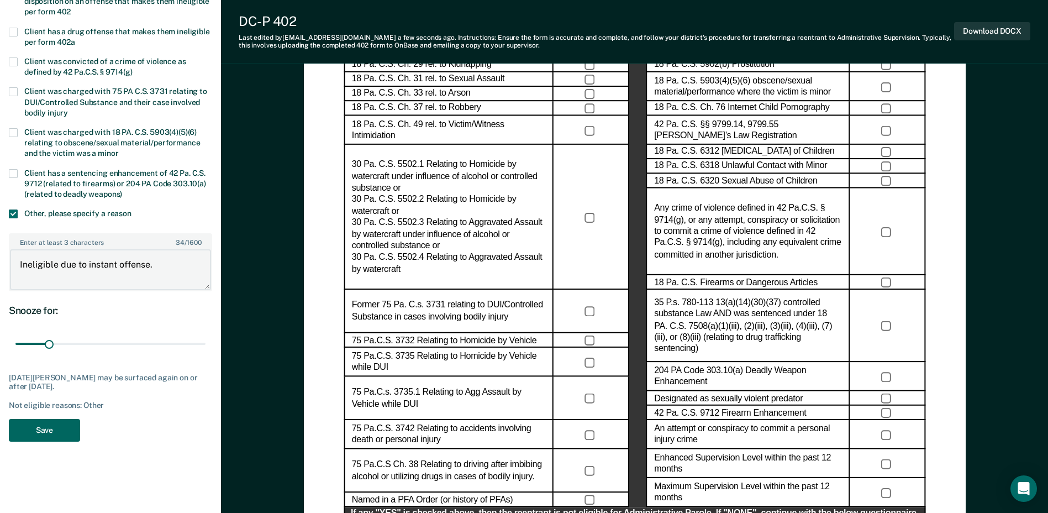
type textarea "Ineligible due to instant offense."
click at [55, 425] on button "Save" at bounding box center [44, 430] width 71 height 23
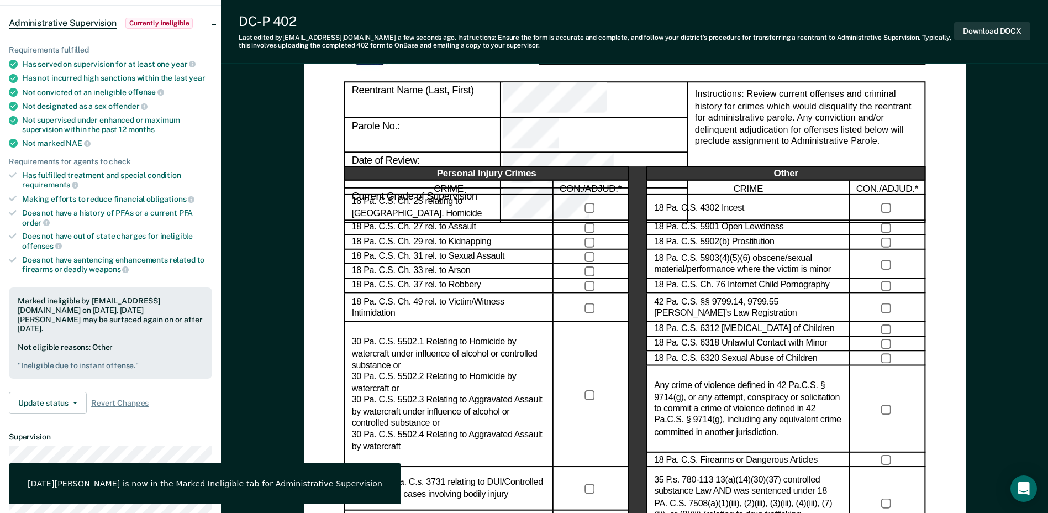
scroll to position [0, 0]
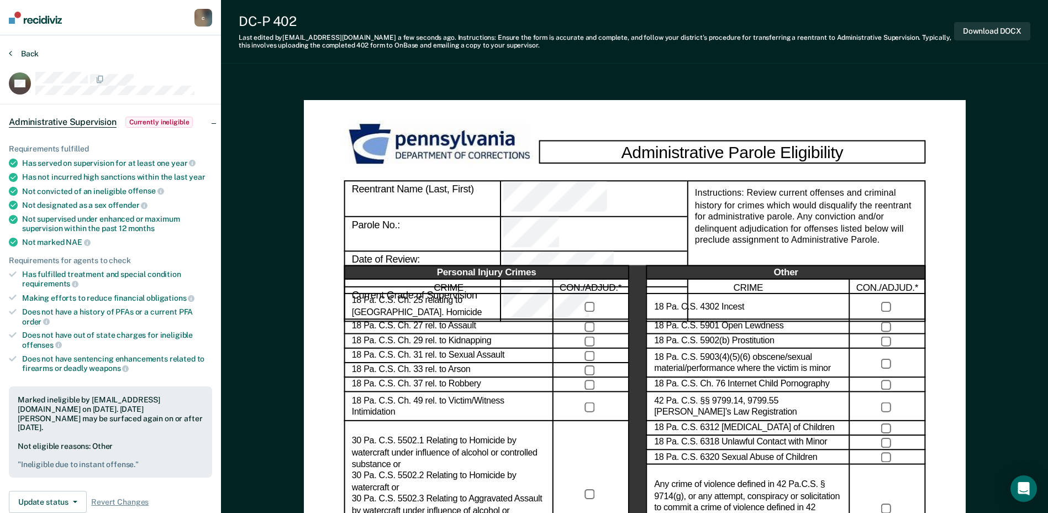
click at [17, 51] on button "Back" at bounding box center [24, 54] width 30 height 10
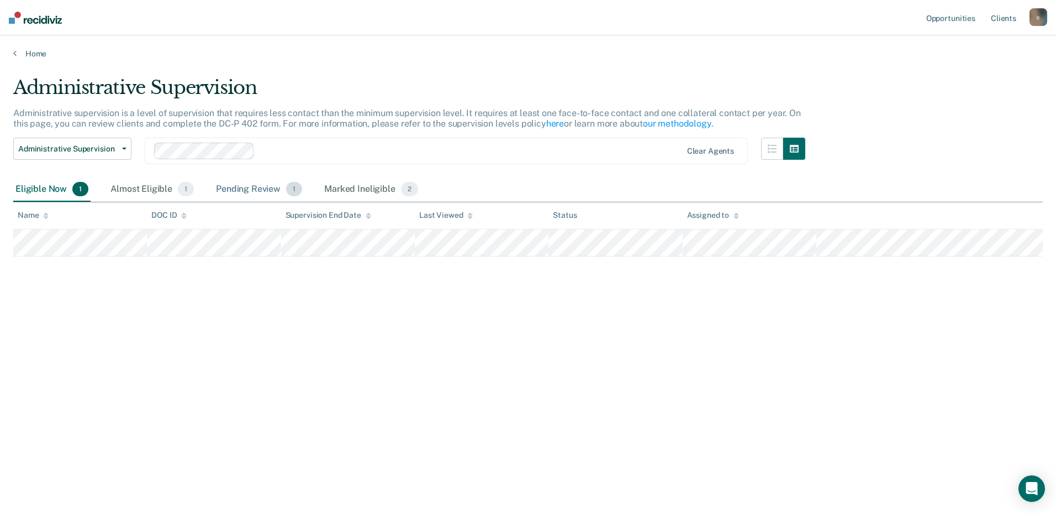
click at [230, 188] on div "Pending Review 1" at bounding box center [259, 189] width 91 height 24
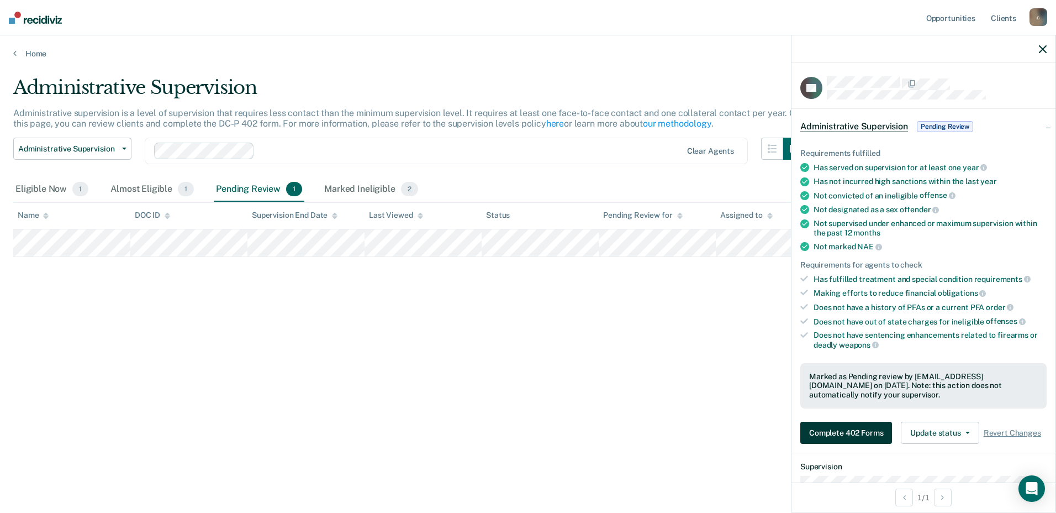
click at [838, 436] on button "Complete 402 Forms" at bounding box center [847, 433] width 92 height 22
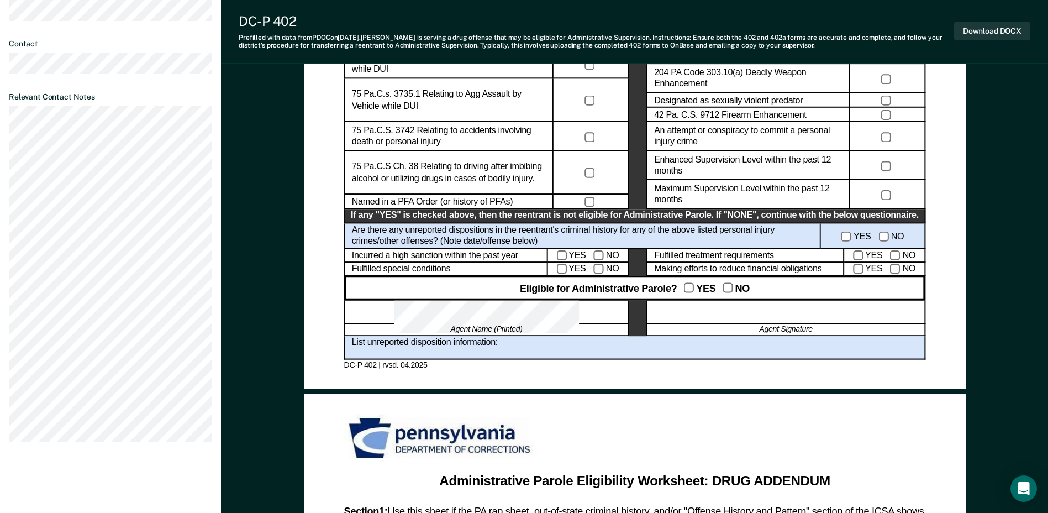
scroll to position [575, 0]
